Goal: Information Seeking & Learning: Learn about a topic

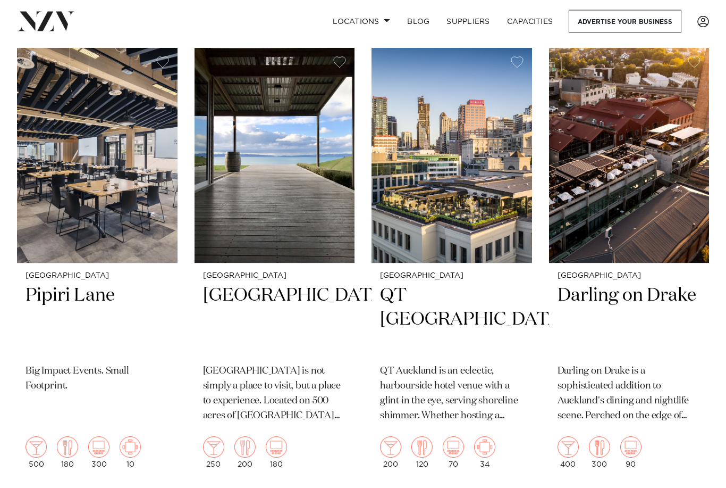
scroll to position [874, 0]
click at [238, 283] on h2 "Kauri Bay" at bounding box center [275, 319] width 144 height 72
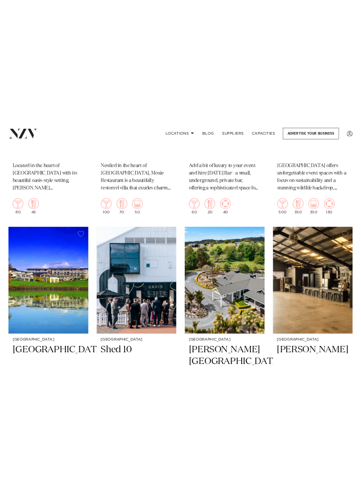
scroll to position [12061, 0]
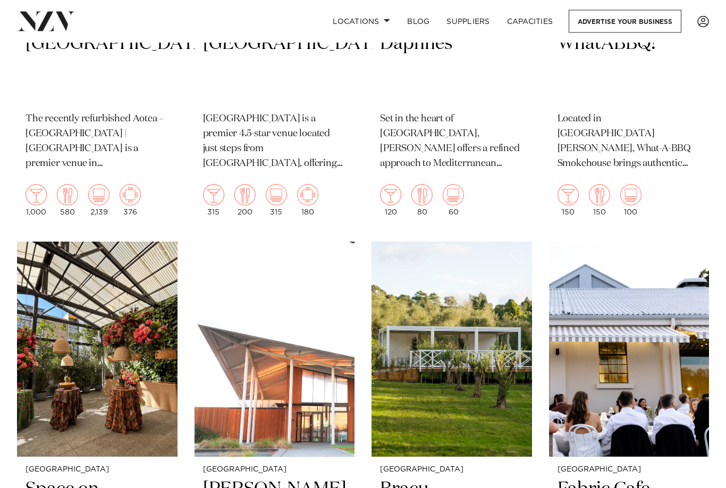
scroll to position [10063, 0]
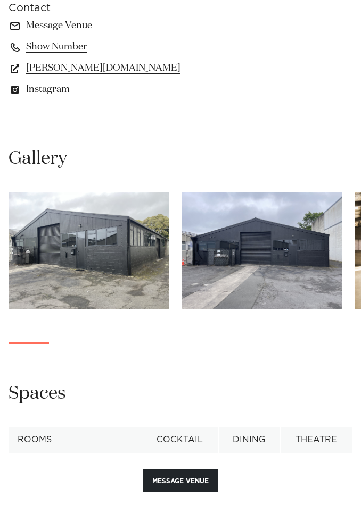
scroll to position [854, 0]
